Goal: Check status

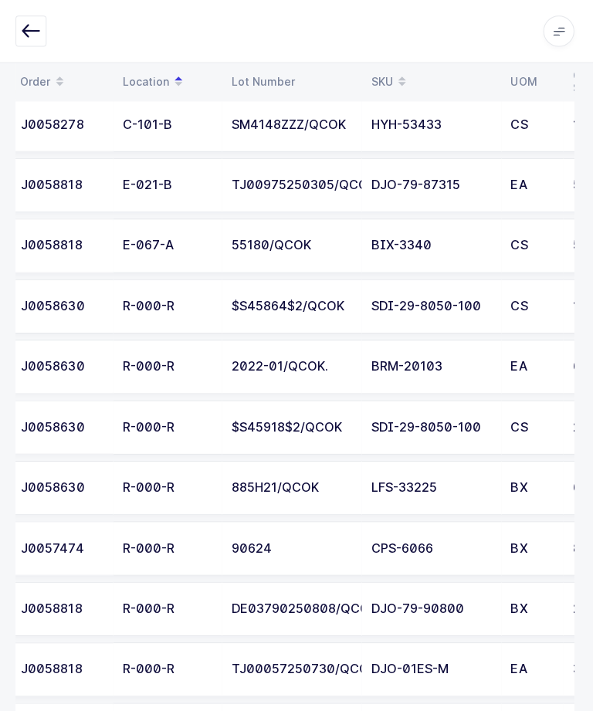
scroll to position [497, 0]
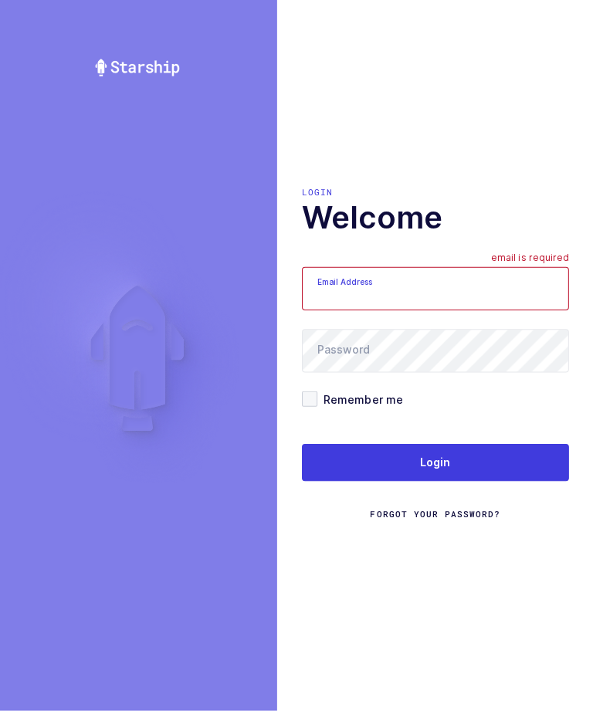
scroll to position [51, 0]
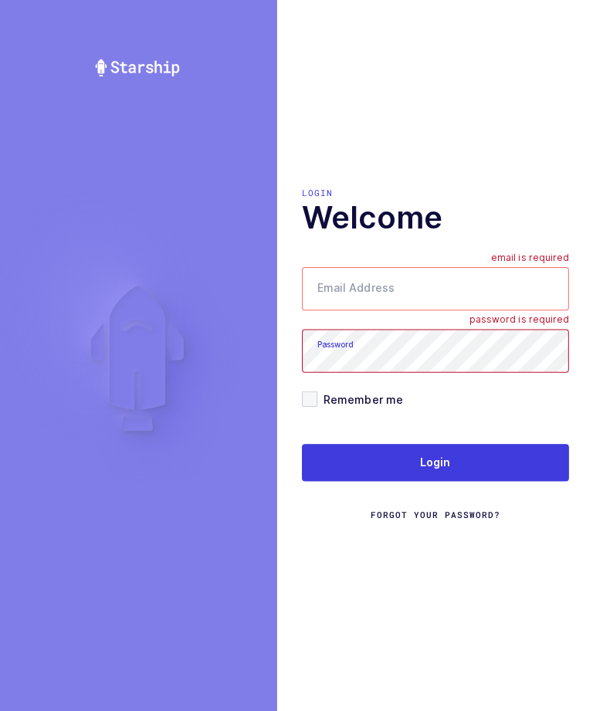
click at [498, 270] on input "Email Address" at bounding box center [436, 291] width 266 height 43
click at [494, 270] on input "Email Address" at bounding box center [436, 291] width 266 height 43
type input "[EMAIL_ADDRESS][DOMAIN_NAME]"
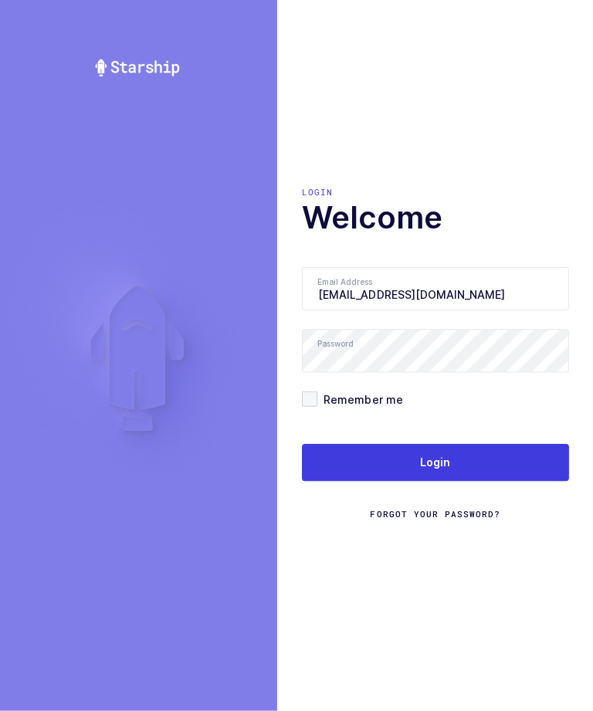
click at [473, 446] on button "Login" at bounding box center [436, 464] width 266 height 37
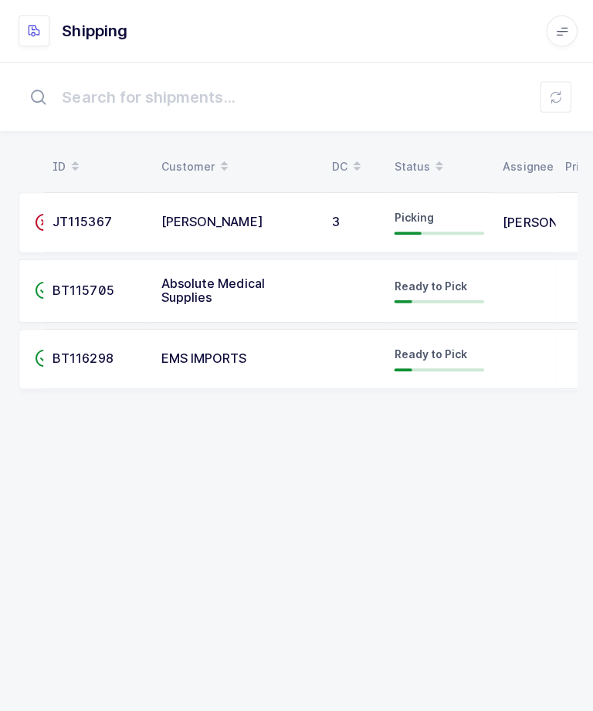
click at [78, 215] on span "JT115367" at bounding box center [82, 220] width 59 height 15
